Goal: Information Seeking & Learning: Learn about a topic

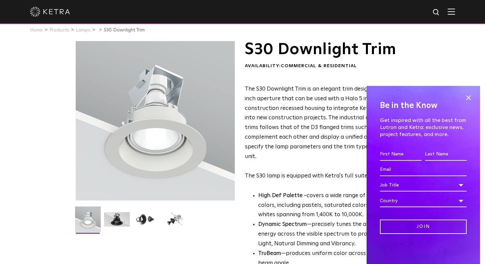
scroll to position [9, 0]
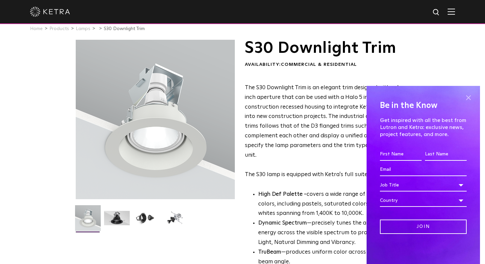
click at [470, 98] on span at bounding box center [468, 97] width 10 height 10
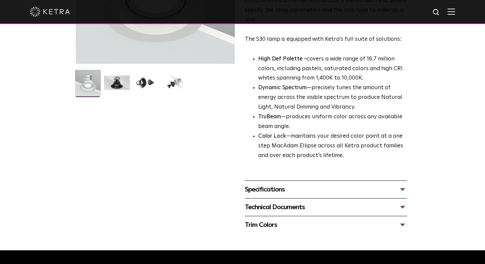
scroll to position [144, 0]
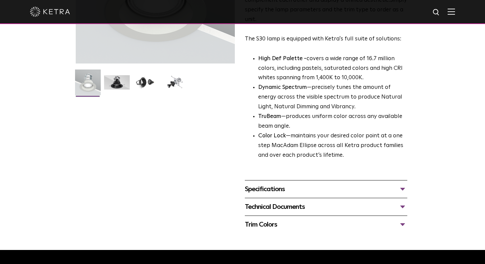
click at [287, 183] on div "Specifications" at bounding box center [326, 188] width 162 height 11
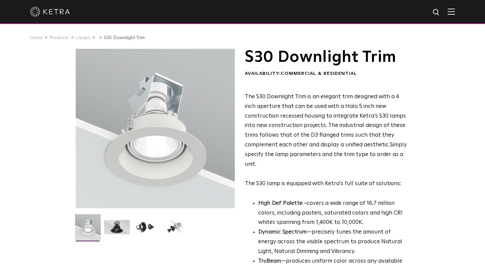
scroll to position [0, 0]
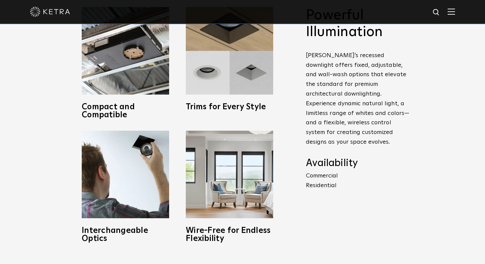
scroll to position [301, 0]
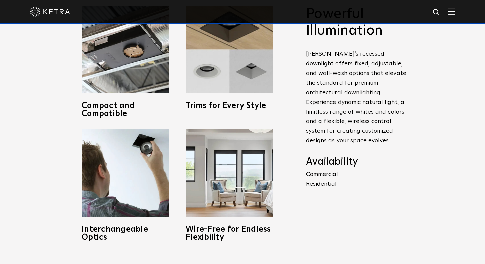
click at [313, 172] on p "Commercial Residential" at bounding box center [357, 178] width 103 height 19
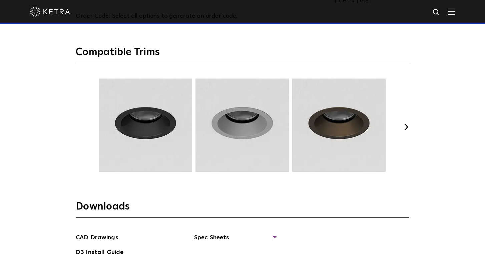
scroll to position [872, 0]
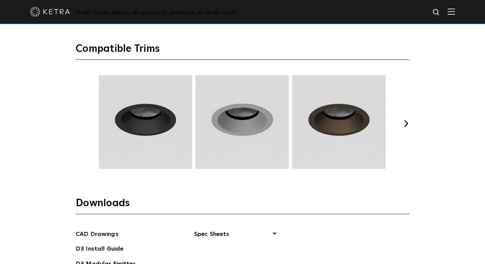
click at [405, 120] on button "Next" at bounding box center [406, 123] width 7 height 7
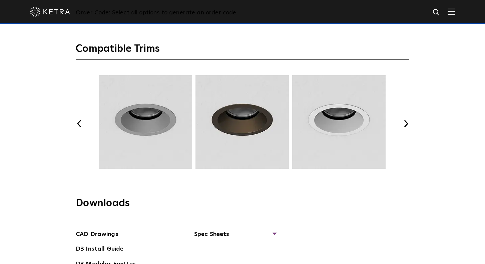
click at [405, 120] on button "Next" at bounding box center [406, 123] width 7 height 7
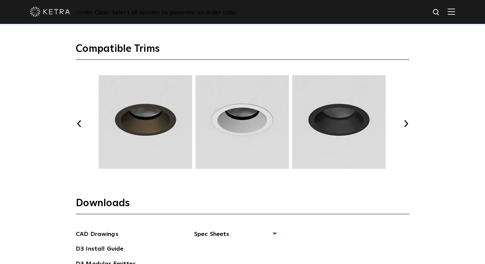
click at [405, 120] on button "Next" at bounding box center [406, 123] width 7 height 7
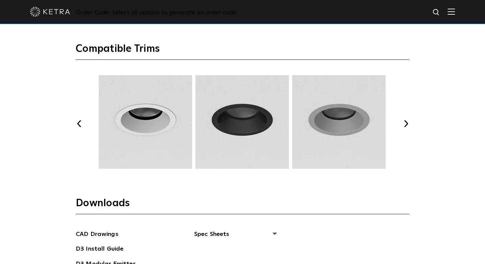
click at [405, 120] on button "Next" at bounding box center [406, 123] width 7 height 7
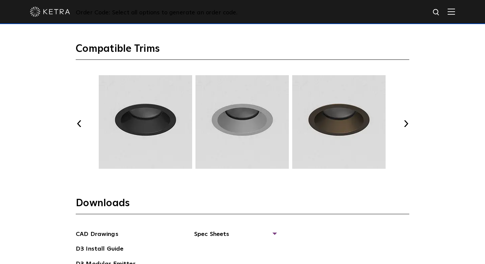
click at [405, 120] on button "Next" at bounding box center [406, 123] width 7 height 7
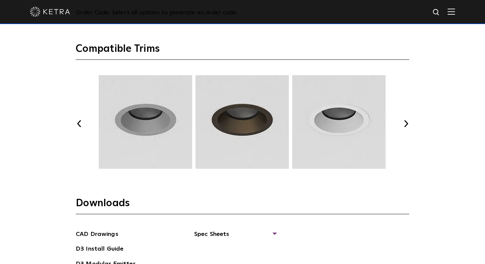
click at [405, 120] on button "Next" at bounding box center [406, 123] width 7 height 7
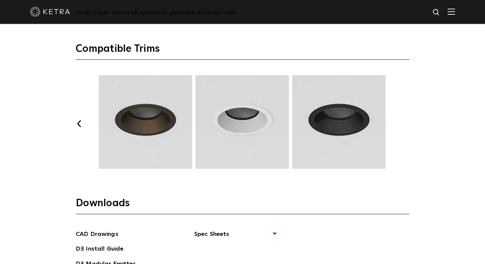
click at [405, 120] on button "Next" at bounding box center [406, 123] width 7 height 7
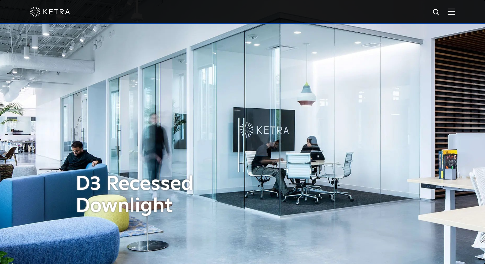
scroll to position [0, 0]
